Goal: Information Seeking & Learning: Learn about a topic

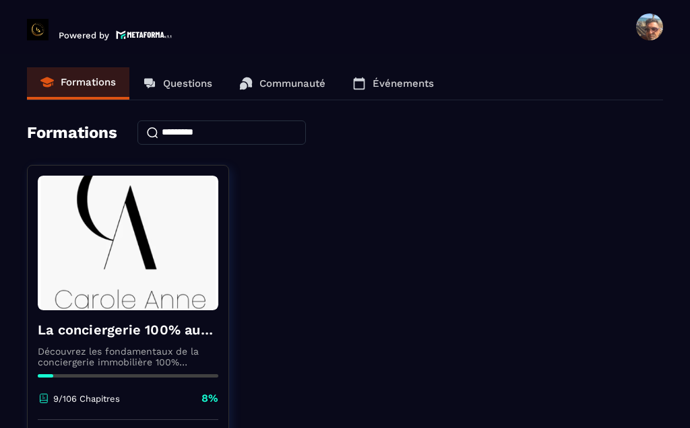
click at [158, 273] on img at bounding box center [128, 243] width 181 height 135
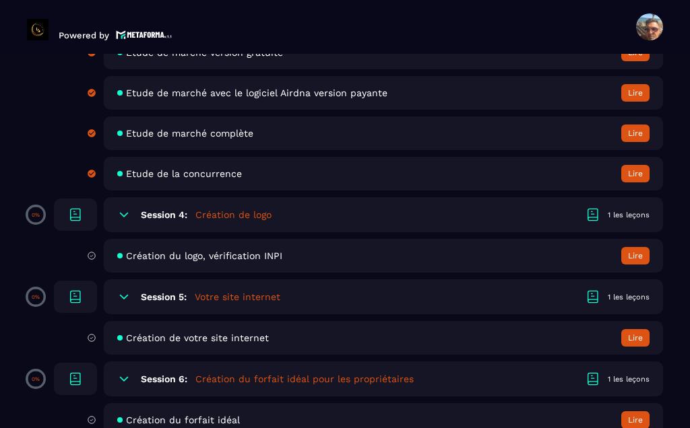
scroll to position [808, 0]
click at [203, 180] on span "Etude de la concurrence" at bounding box center [184, 174] width 116 height 11
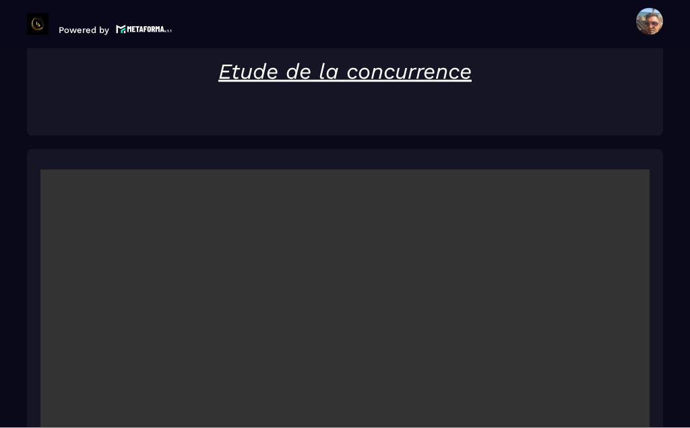
scroll to position [48, 0]
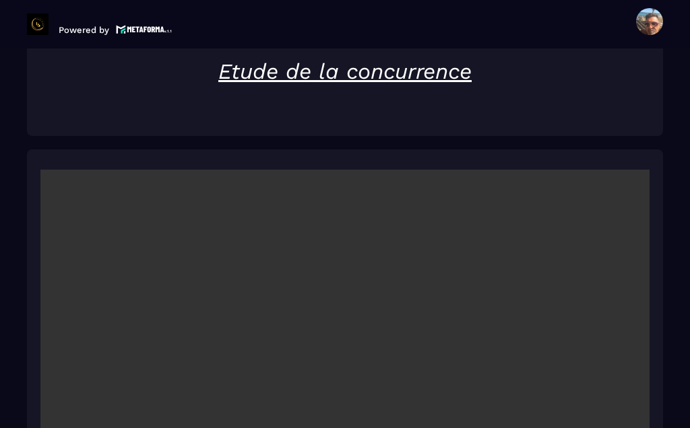
click at [352, 346] on video at bounding box center [344, 373] width 609 height 406
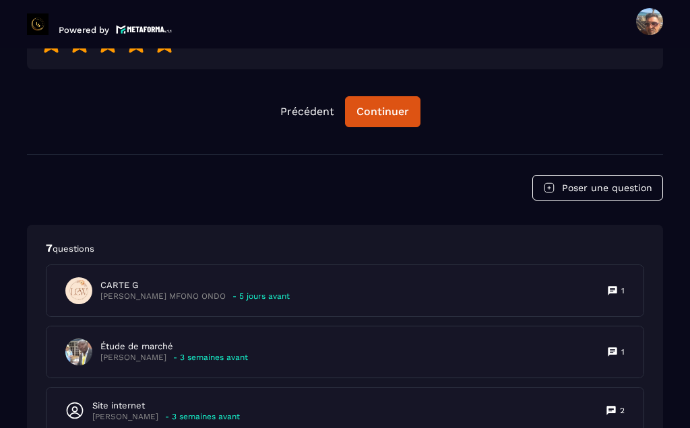
scroll to position [2408, 0]
click at [391, 96] on button "Continuer" at bounding box center [382, 111] width 75 height 31
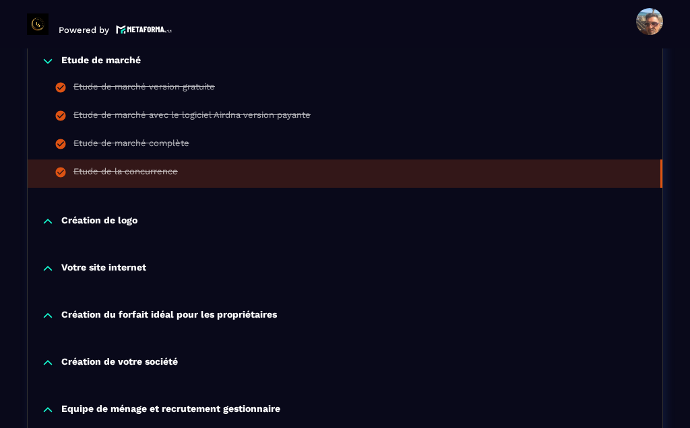
scroll to position [450, 0]
click at [148, 138] on div "Etude de marché complète" at bounding box center [131, 145] width 116 height 15
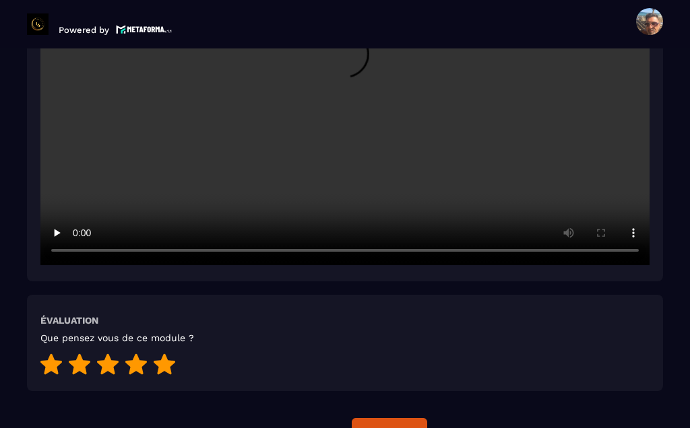
scroll to position [2086, 0]
click at [342, 19] on video at bounding box center [344, 62] width 609 height 406
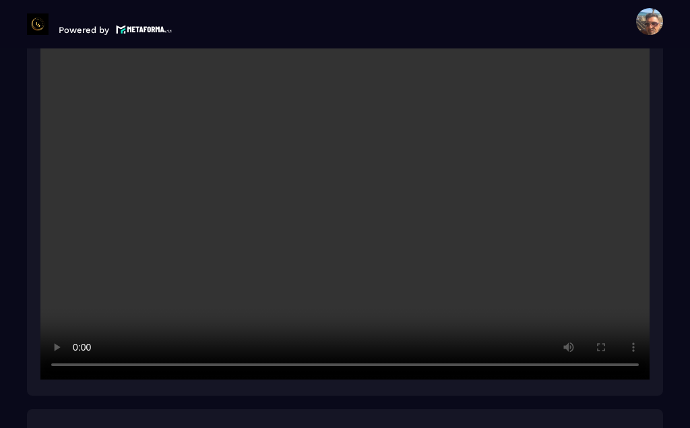
scroll to position [1972, 0]
click at [265, 251] on video at bounding box center [344, 177] width 609 height 406
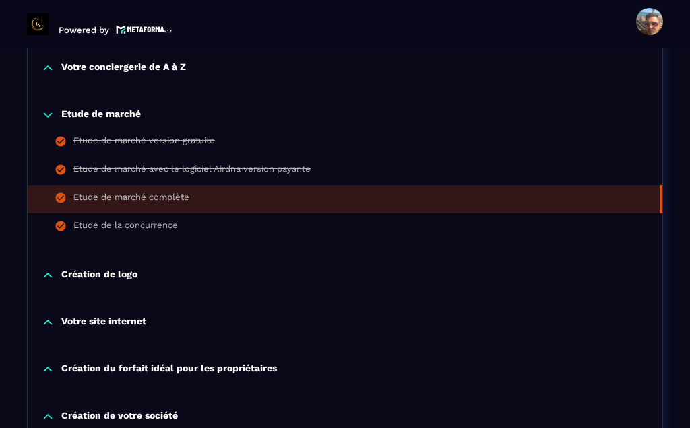
scroll to position [397, 0]
click at [115, 163] on div "Etude de marché avec le logiciel Airdna version payante" at bounding box center [191, 170] width 237 height 15
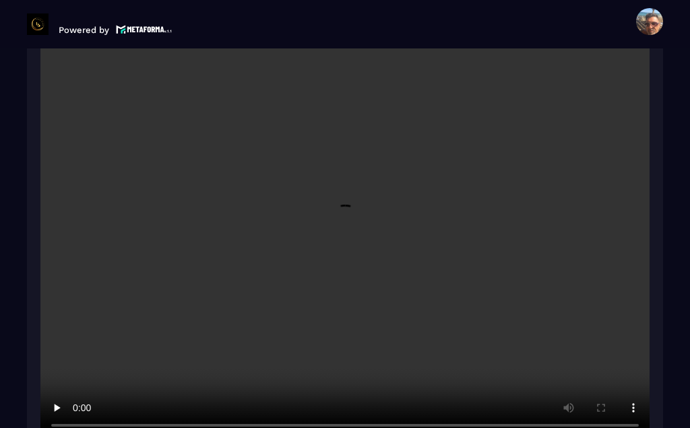
scroll to position [1908, 0]
click at [339, 210] on video at bounding box center [344, 240] width 609 height 406
click at [331, 220] on video at bounding box center [344, 240] width 609 height 406
click at [342, 198] on video at bounding box center [344, 240] width 609 height 406
click at [348, 202] on video at bounding box center [344, 240] width 609 height 406
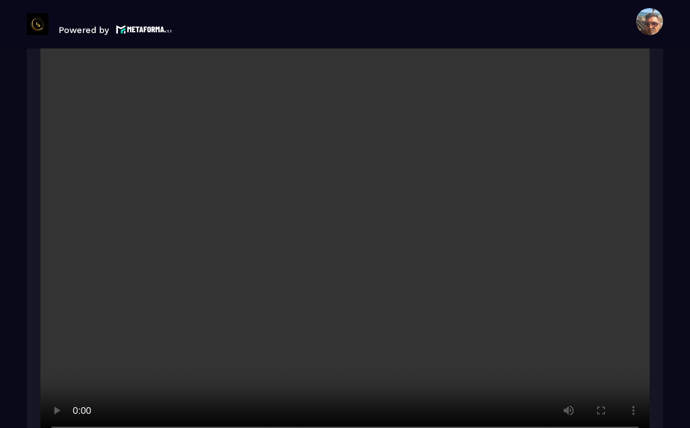
click at [317, 234] on video at bounding box center [344, 240] width 609 height 406
click at [346, 208] on video at bounding box center [344, 240] width 609 height 406
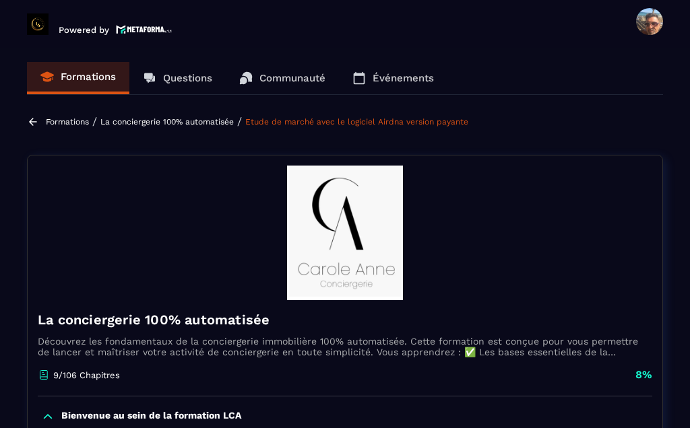
scroll to position [0, 0]
